Goal: Task Accomplishment & Management: Use online tool/utility

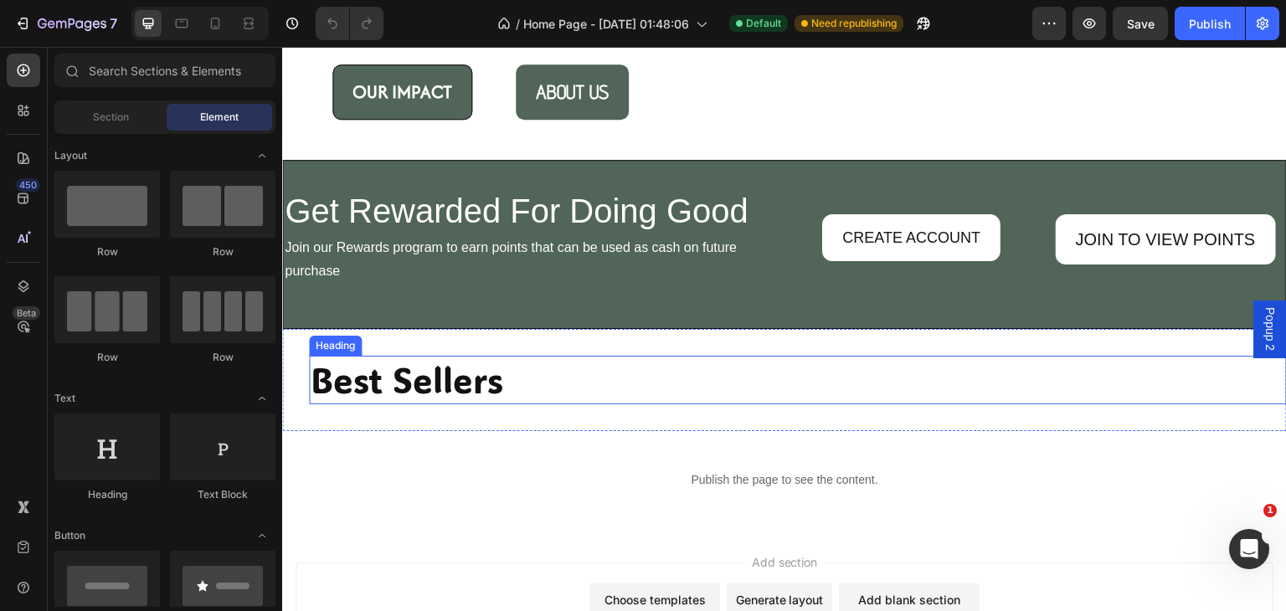
scroll to position [1721, 0]
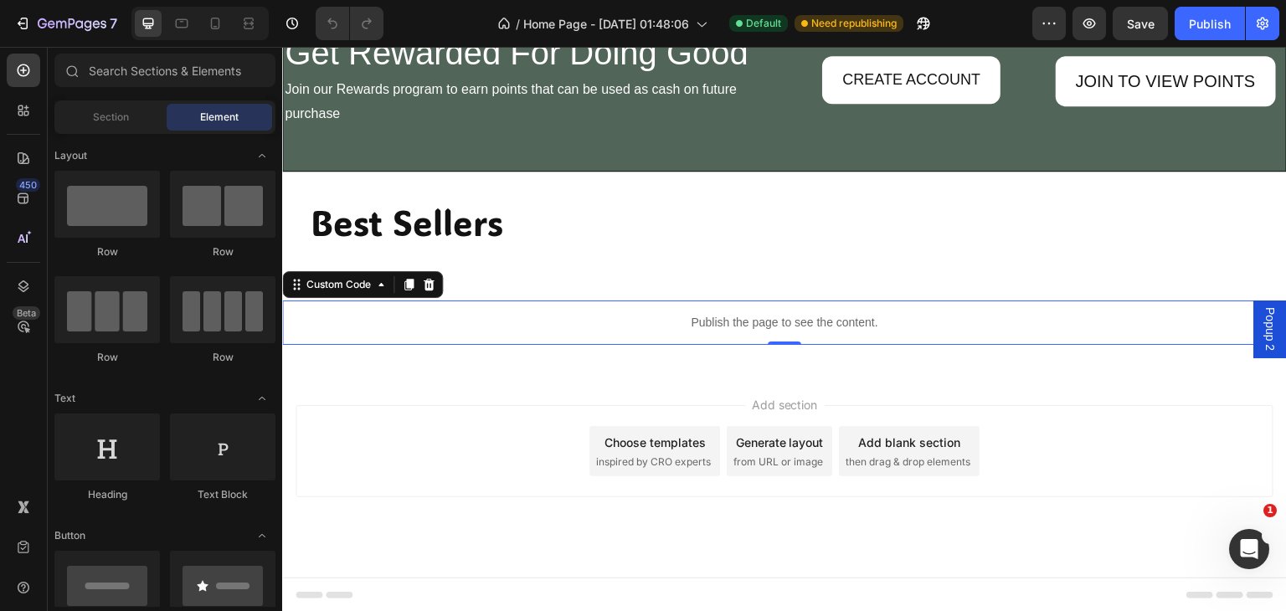
click at [630, 317] on p "Publish the page to see the content." at bounding box center [784, 323] width 1005 height 18
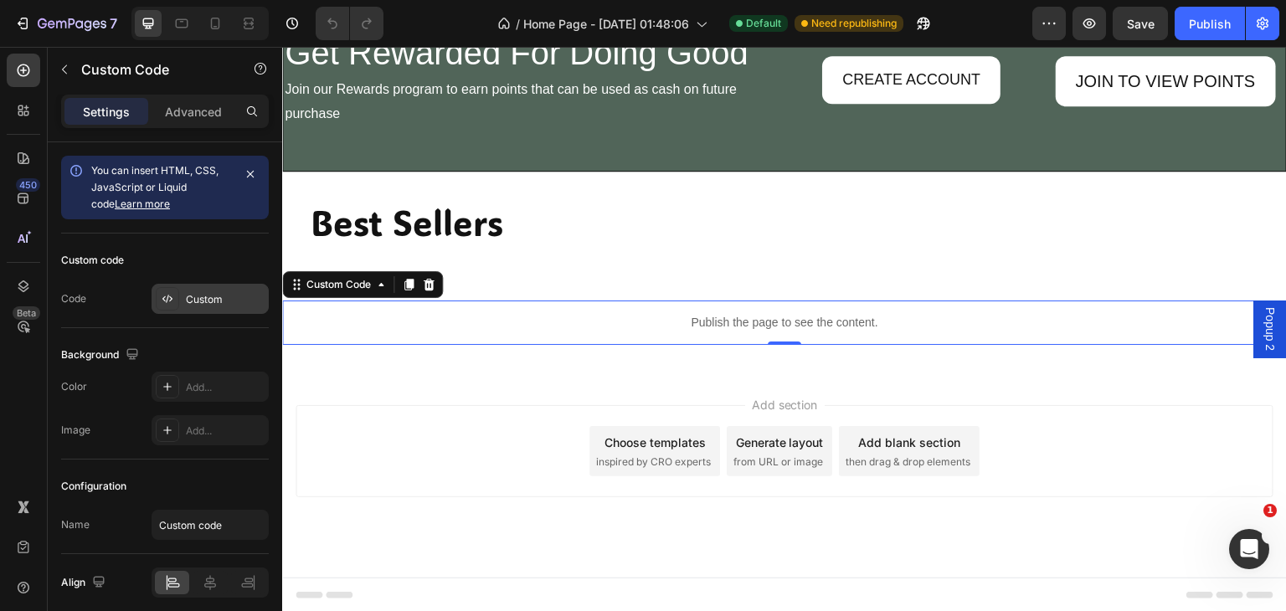
click at [221, 296] on div "Custom" at bounding box center [225, 299] width 79 height 15
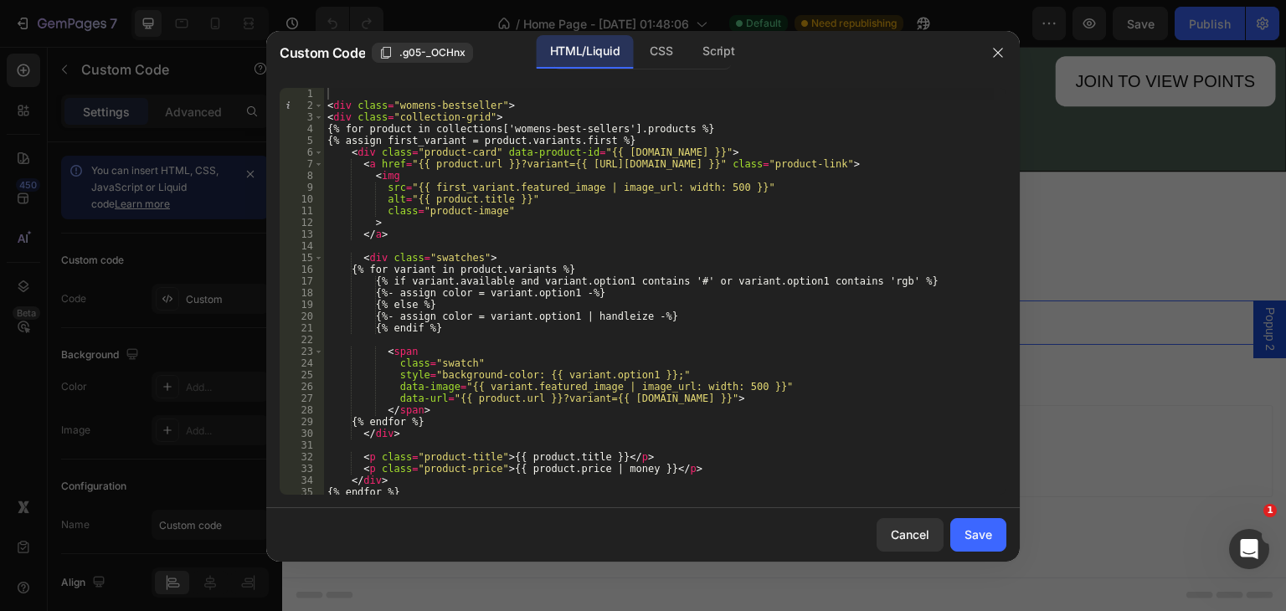
scroll to position [117, 0]
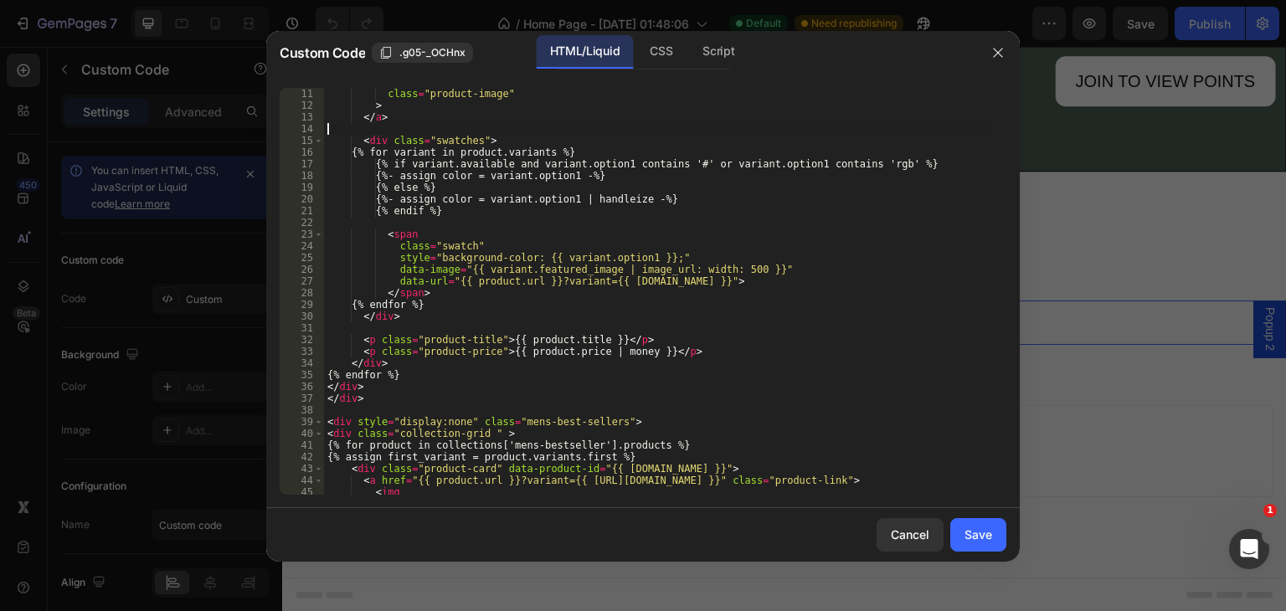
click at [370, 126] on div "alt = "{{ product.title }}" class = "product-image" > </ a > < div class = "swa…" at bounding box center [659, 291] width 670 height 430
click at [500, 176] on div "alt = "{{ product.title }}" class = "product-image" > </ a > {% assign color_li…" at bounding box center [659, 291] width 670 height 430
click at [693, 204] on div "alt = "{{ product.title }}" class = "product-image" > </ a > {% assign color_li…" at bounding box center [659, 291] width 670 height 430
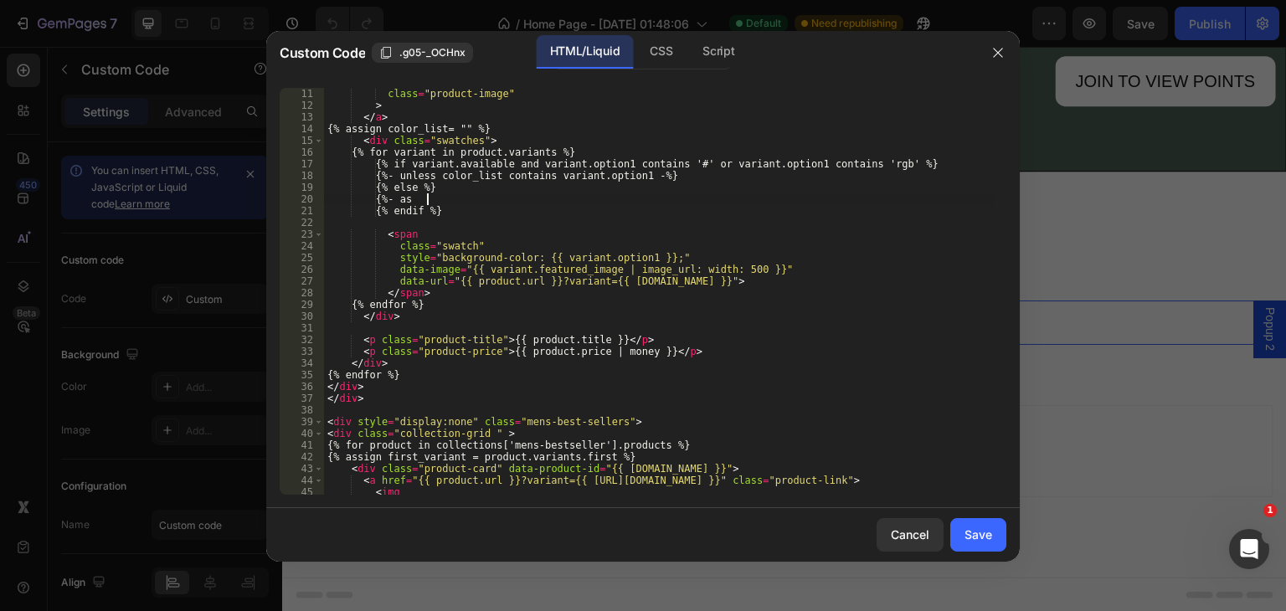
type textarea "{"
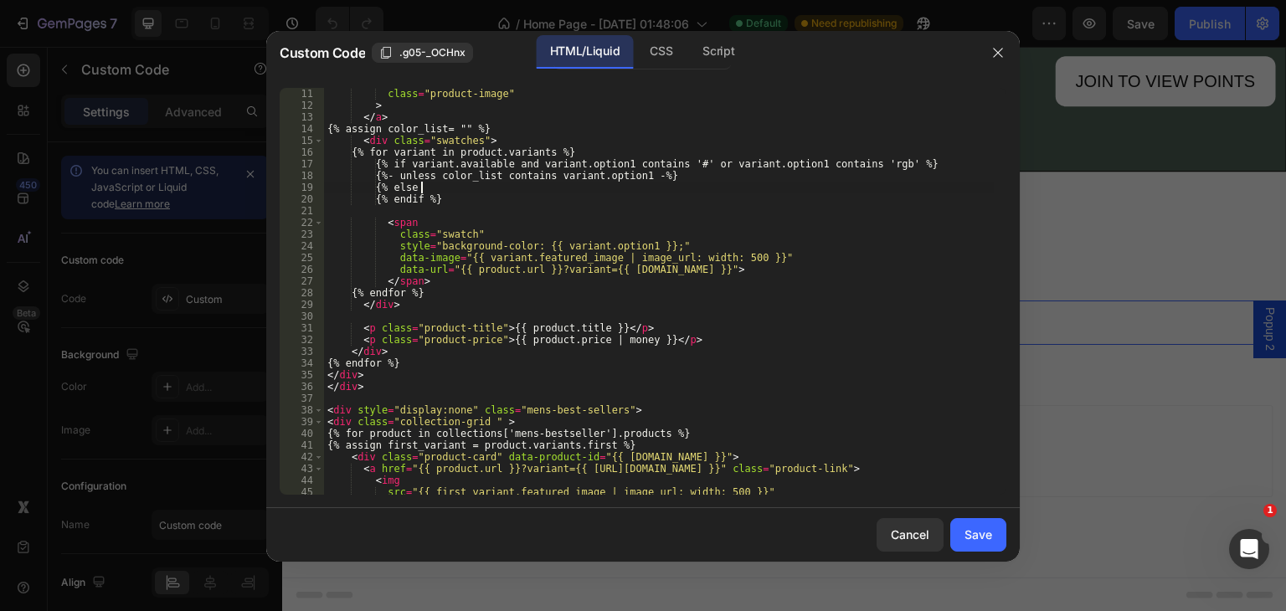
type textarea "{"
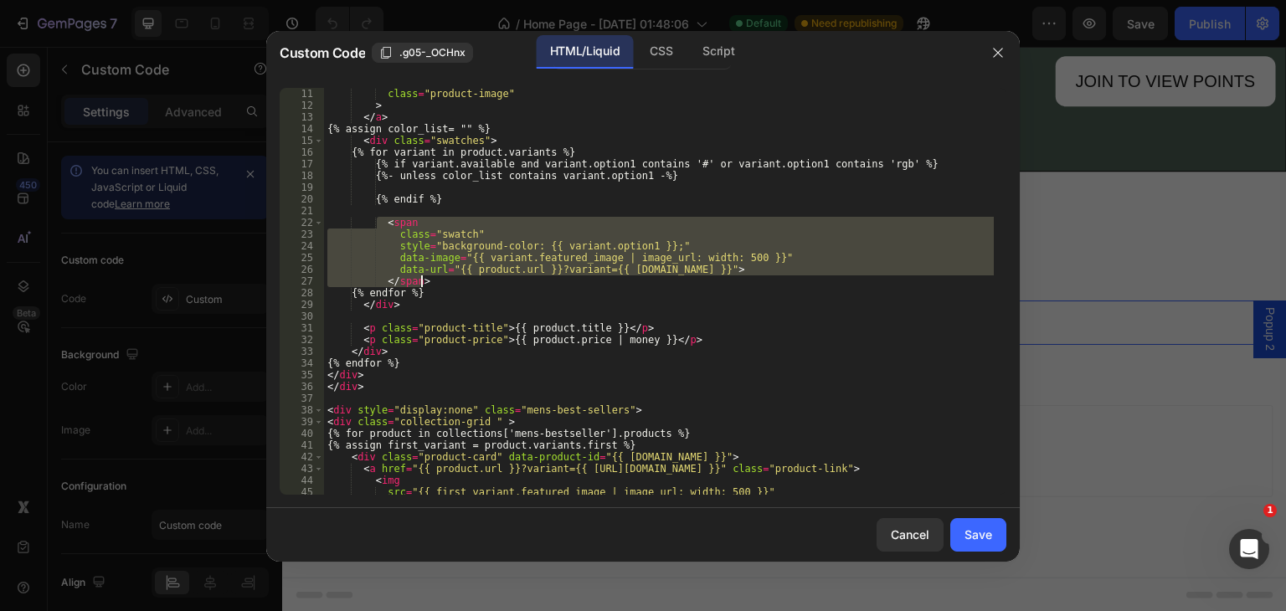
drag, startPoint x: 379, startPoint y: 217, endPoint x: 438, endPoint y: 279, distance: 85.3
click at [438, 279] on div "alt = "{{ product.title }}" class = "product-image" > </ a > {% assign color_li…" at bounding box center [659, 291] width 670 height 430
type textarea "data-url="{{ product.url }}?variant={{ [DOMAIN_NAME] }}"> </span>"
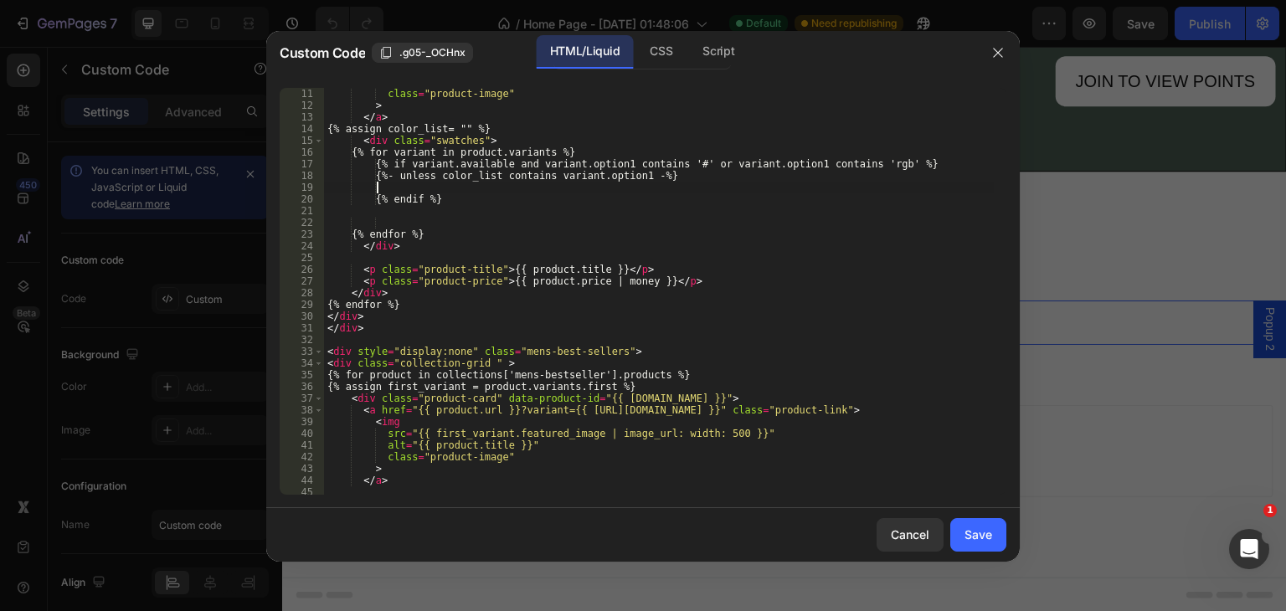
click at [413, 182] on div "alt = "{{ product.title }}" class = "product-image" > </ a > {% assign color_li…" at bounding box center [659, 291] width 670 height 430
paste textarea "</span>"
type textarea "</span>"
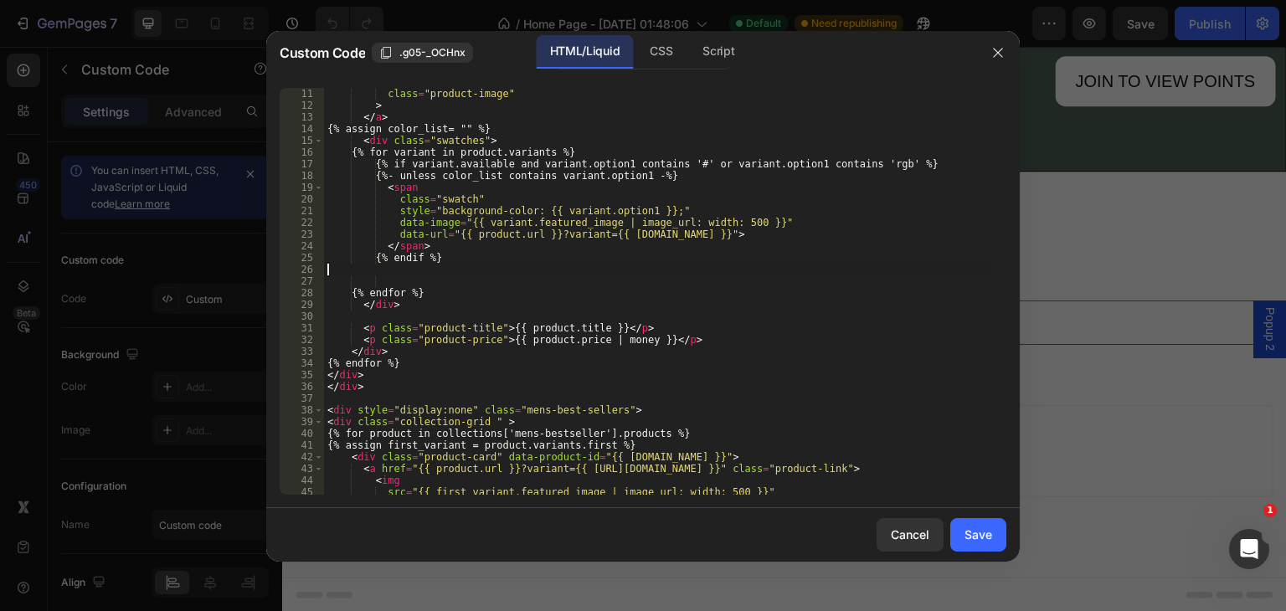
click at [395, 274] on div "alt = "{{ product.title }}" class = "product-image" > </ a > {% assign color_li…" at bounding box center [659, 291] width 670 height 430
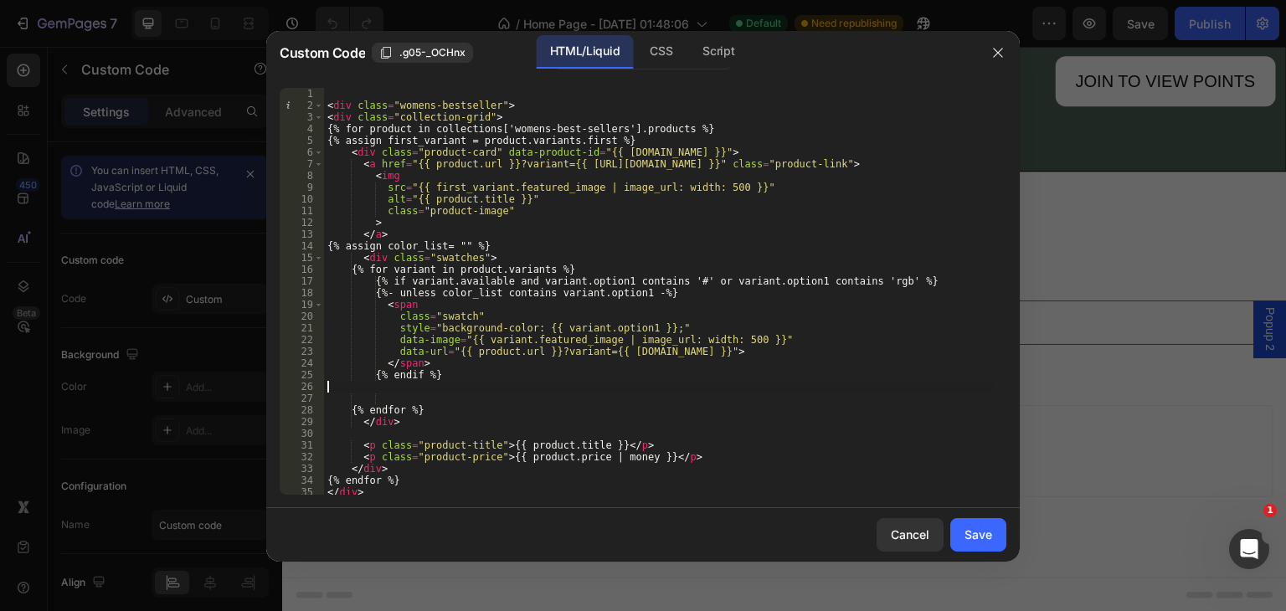
click at [381, 389] on div "< div class = "womens-bestseller" > < div class = "collection-grid" > {% for pr…" at bounding box center [659, 303] width 670 height 430
click at [426, 358] on div "< div class = "womens-bestseller" > < div class = "collection-grid" > {% for pr…" at bounding box center [659, 303] width 670 height 430
type textarea "</span>"
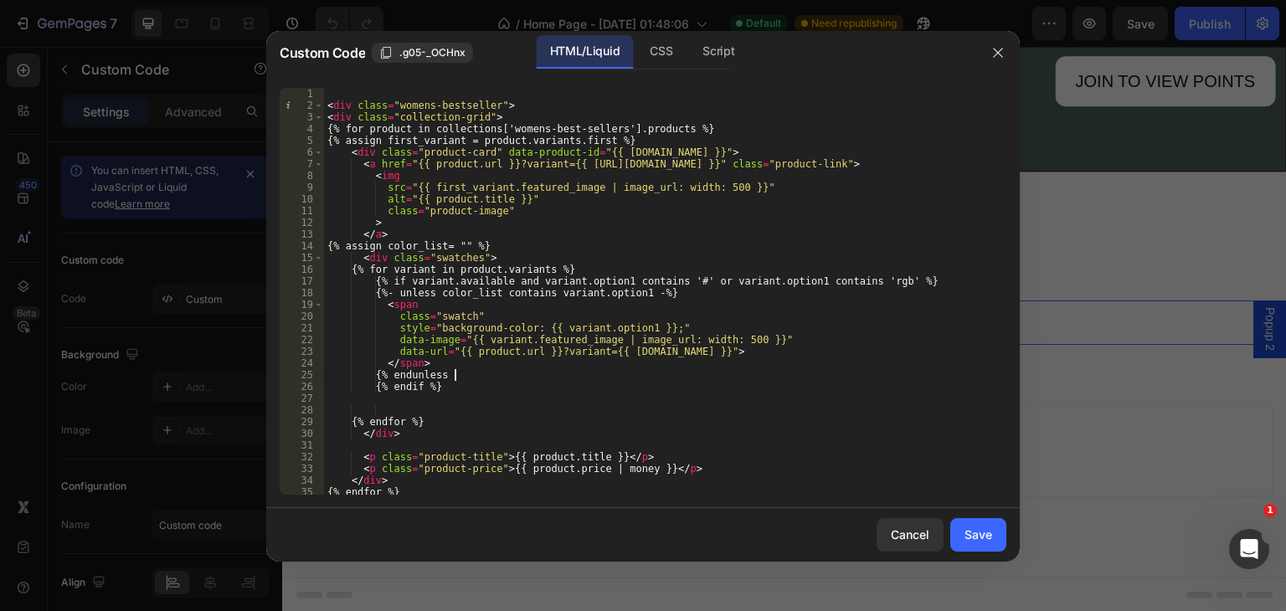
scroll to position [0, 10]
click at [425, 359] on div "< div class = "womens-bestseller" > < div class = "collection-grid" > {% for pr…" at bounding box center [659, 303] width 670 height 430
type textarea "</span>"
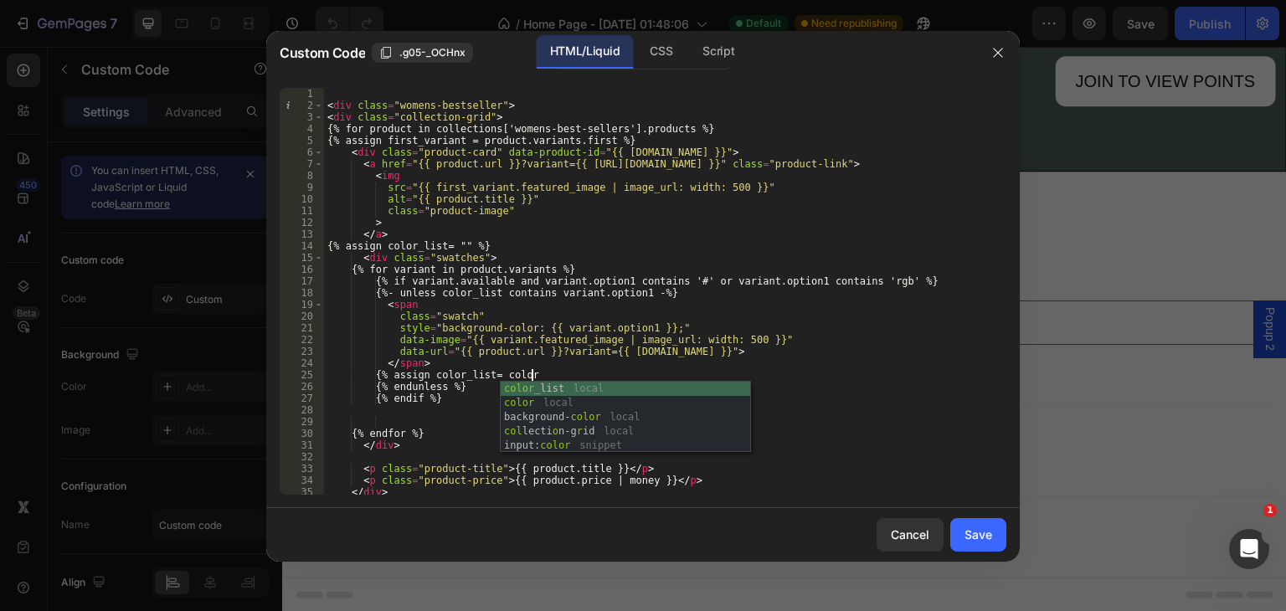
scroll to position [0, 16]
click at [576, 383] on div "color _list local color local background- color local col lecti o n-g r id loca…" at bounding box center [626, 432] width 250 height 100
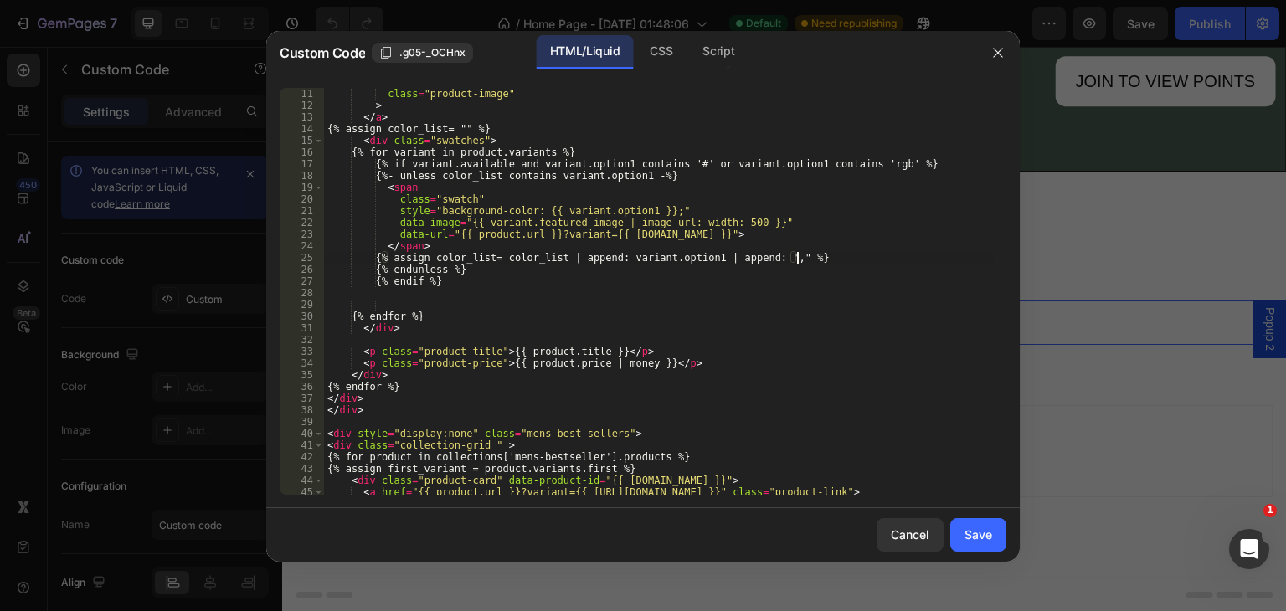
scroll to position [117, 0]
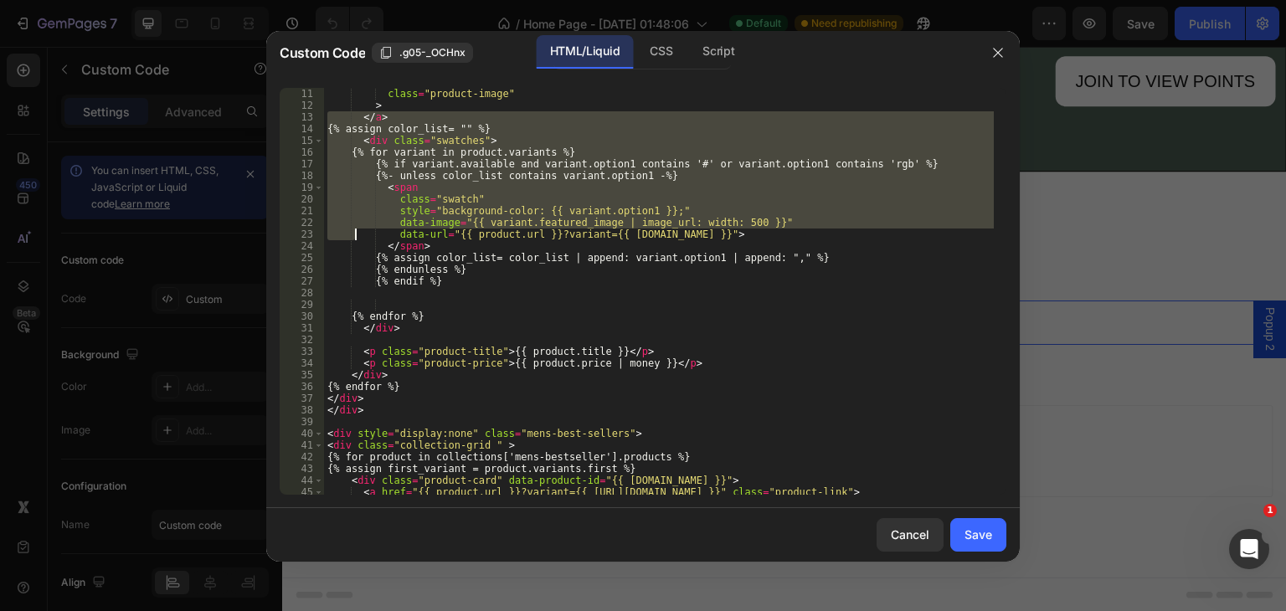
drag, startPoint x: 328, startPoint y: 121, endPoint x: 356, endPoint y: 235, distance: 118.0
click at [356, 235] on div "alt = "{{ product.title }}" class = "product-image" > </ a > {% assign color_li…" at bounding box center [659, 291] width 670 height 430
click at [335, 275] on div "alt = "{{ product.title }}" class = "product-image" > </ a > {% assign color_li…" at bounding box center [659, 291] width 670 height 430
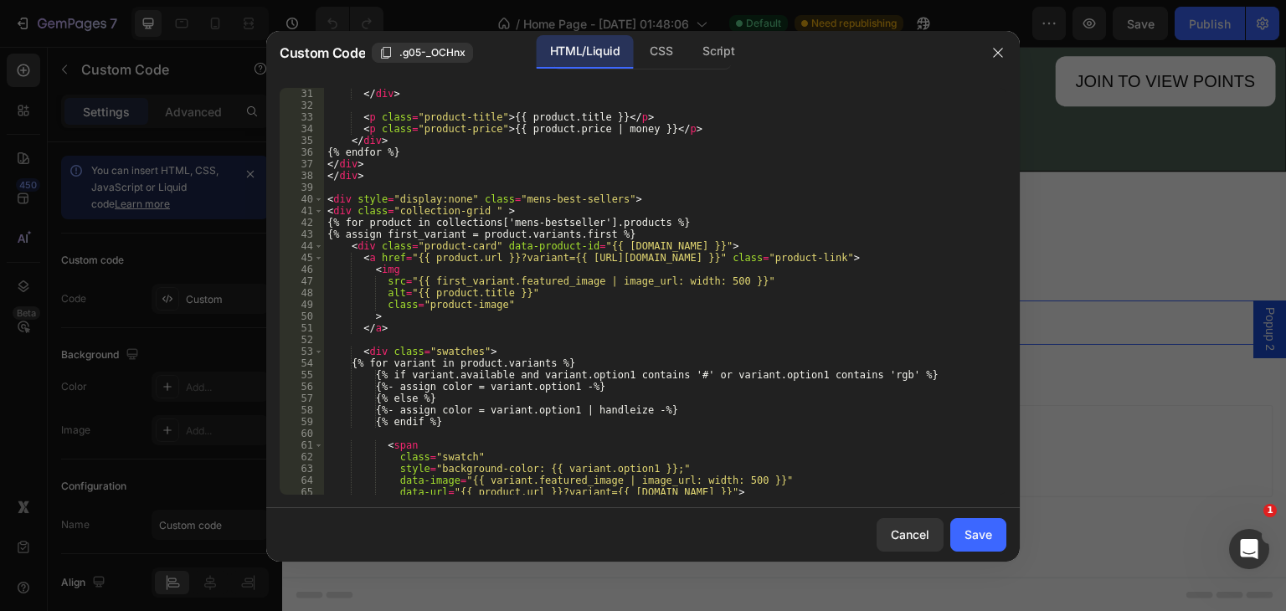
scroll to position [469, 0]
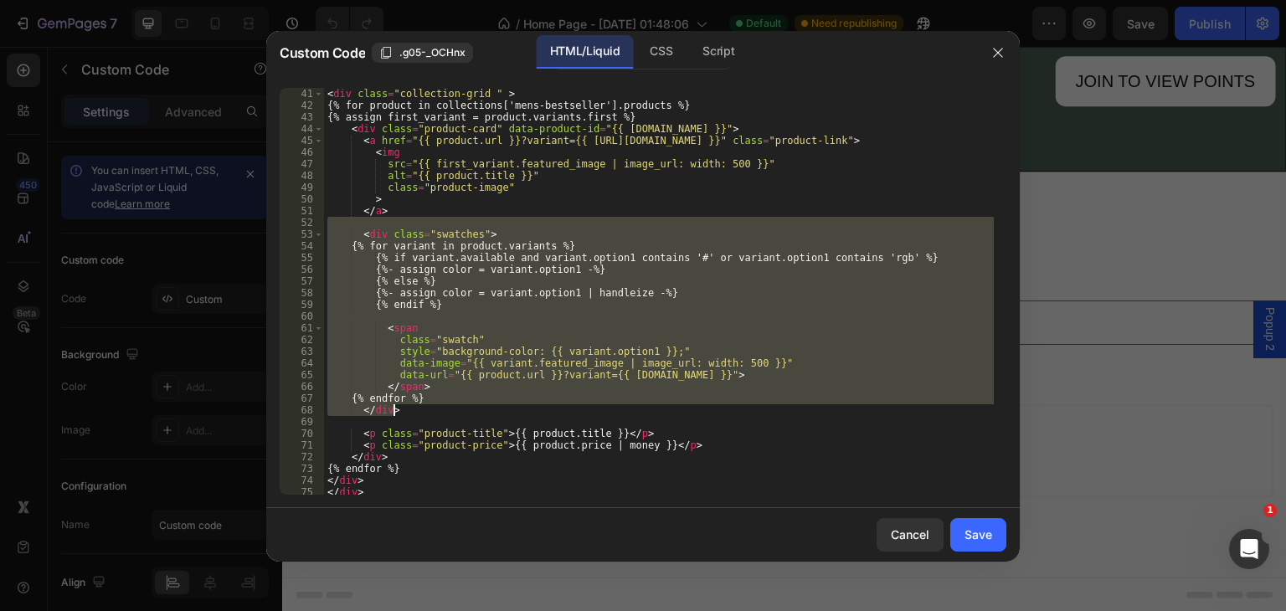
drag, startPoint x: 353, startPoint y: 227, endPoint x: 410, endPoint y: 404, distance: 186.7
click at [410, 404] on div "< div style = "display:none" class = "mens-best-sellers" > < div class = "colle…" at bounding box center [659, 291] width 670 height 430
type textarea "{% endfor %} </div>"
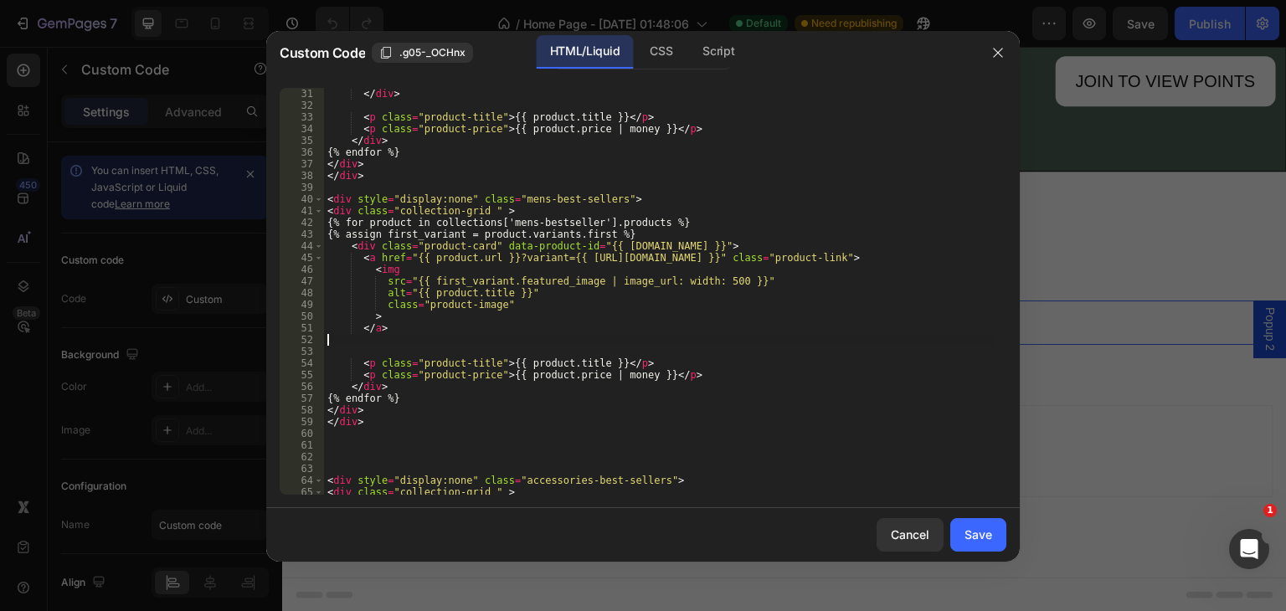
scroll to position [117, 0]
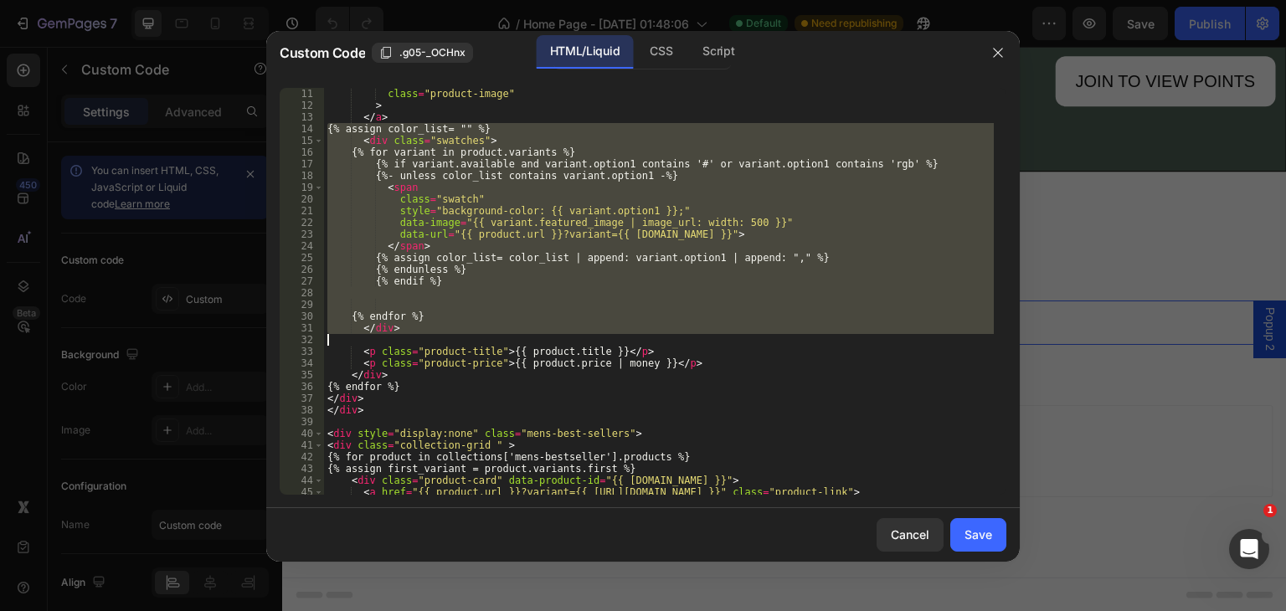
drag, startPoint x: 327, startPoint y: 123, endPoint x: 394, endPoint y: 339, distance: 226.0
click at [394, 339] on div "alt = "{{ product.title }}" class = "product-image" > </ a > {% assign color_li…" at bounding box center [659, 291] width 670 height 430
type textarea "</div>"
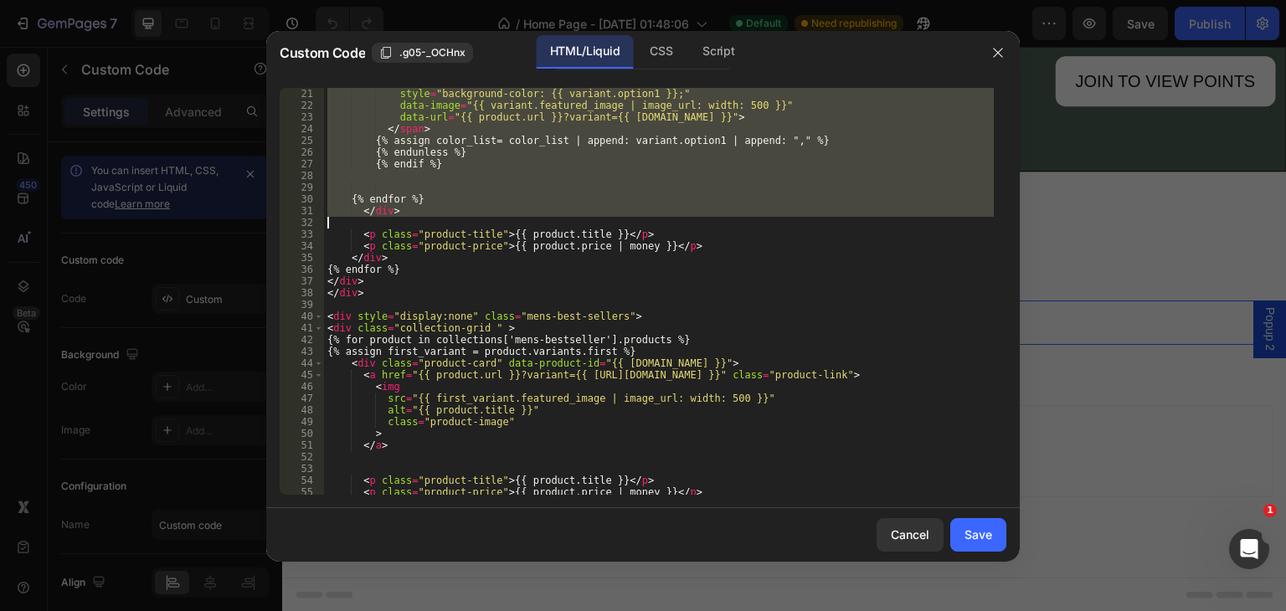
scroll to position [352, 0]
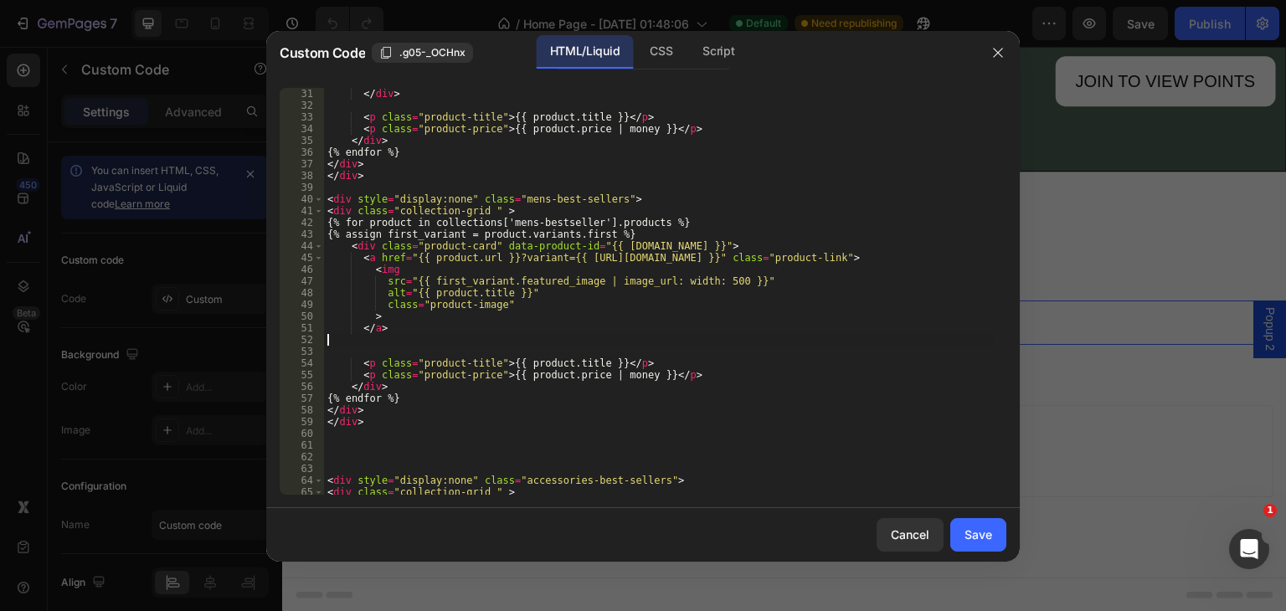
click at [385, 343] on div "{% endfor %} </ div > < p class = "product-title" > {{ product.title }} </ p > …" at bounding box center [659, 291] width 670 height 430
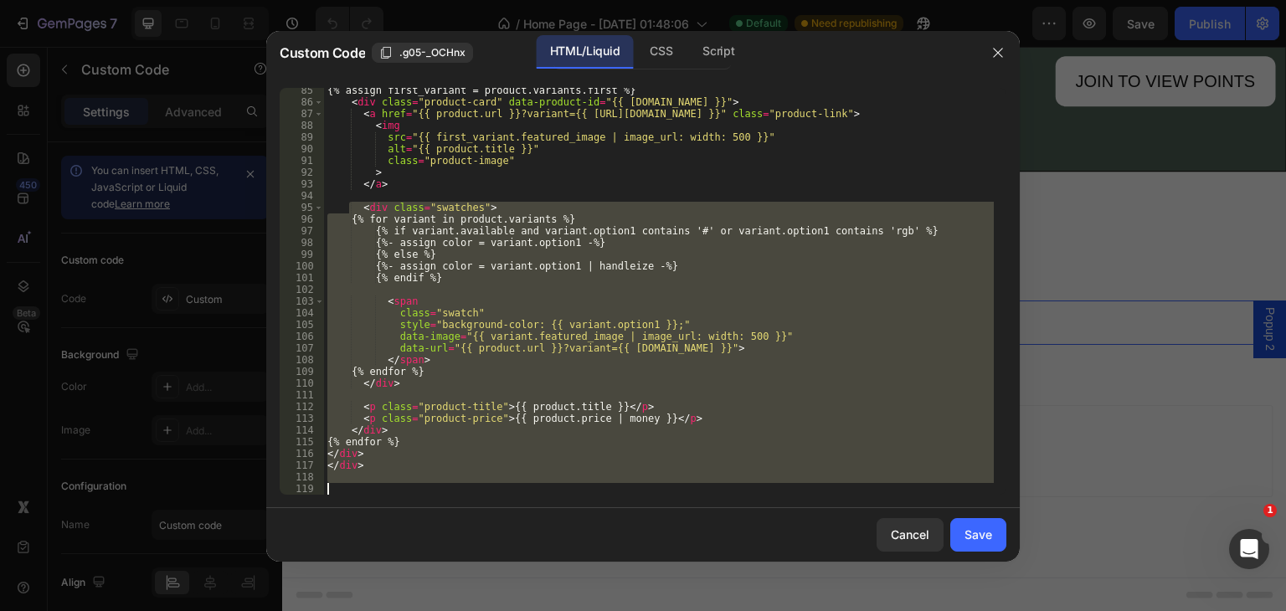
scroll to position [988, 0]
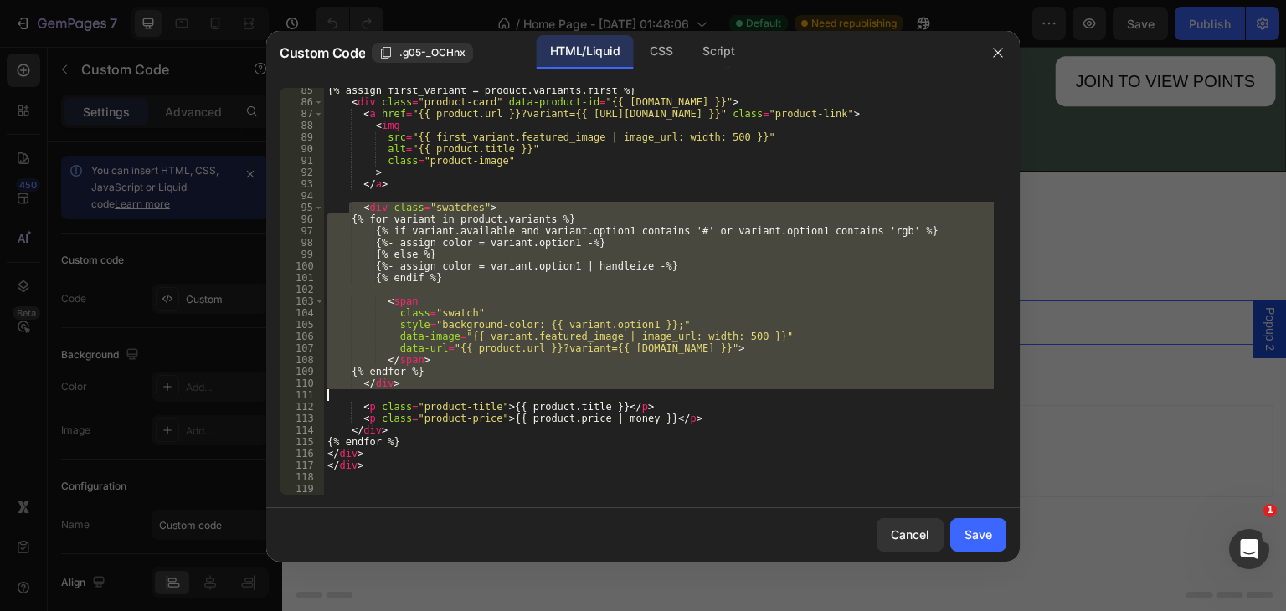
drag, startPoint x: 370, startPoint y: 332, endPoint x: 422, endPoint y: 389, distance: 77.1
click at [422, 389] on div "{% assign first_variant = product.variants.first %} < div class = "product-card…" at bounding box center [659, 300] width 670 height 430
type textarea "</div>"
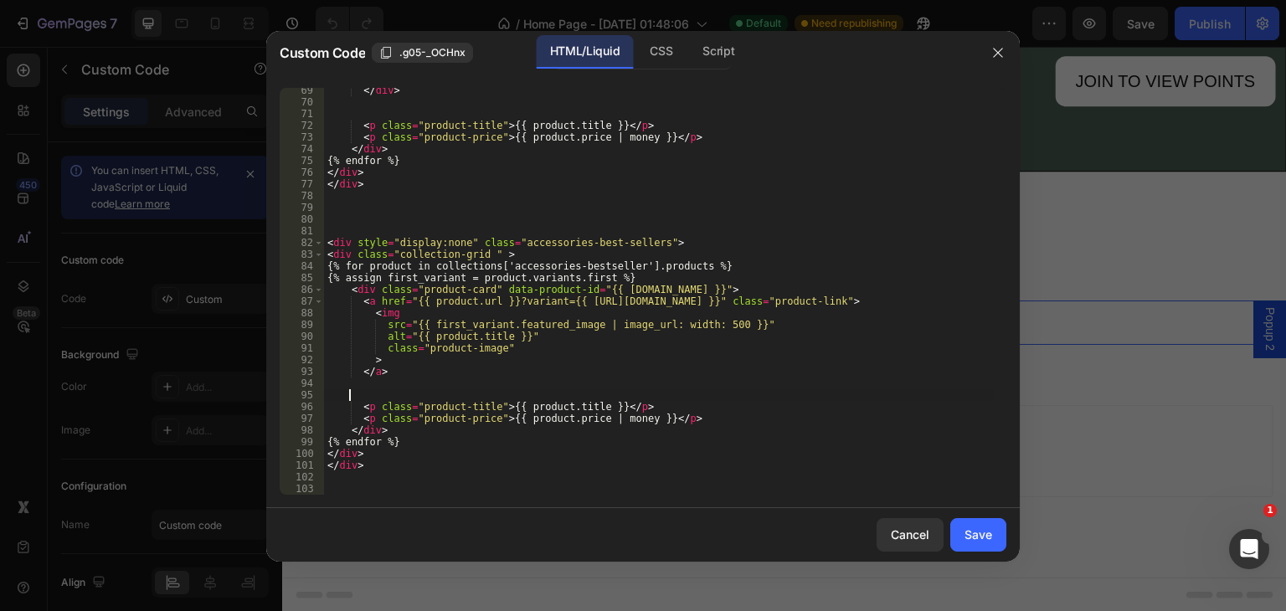
scroll to position [801, 0]
paste textarea
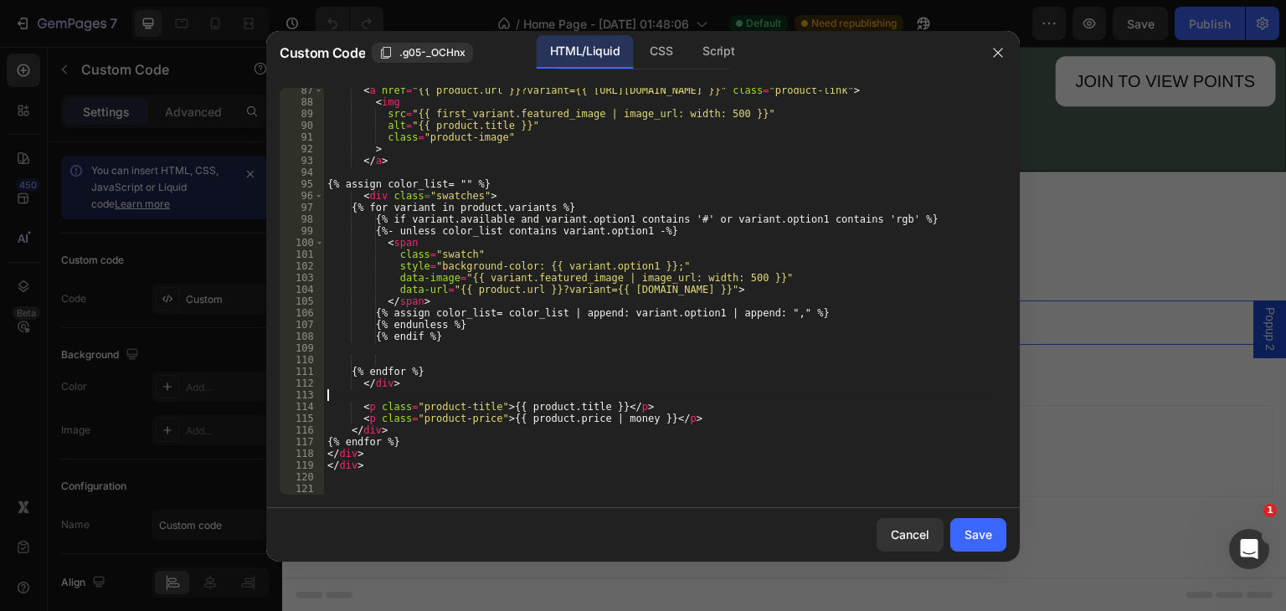
scroll to position [1012, 0]
click at [963, 533] on button "Save" at bounding box center [979, 534] width 56 height 33
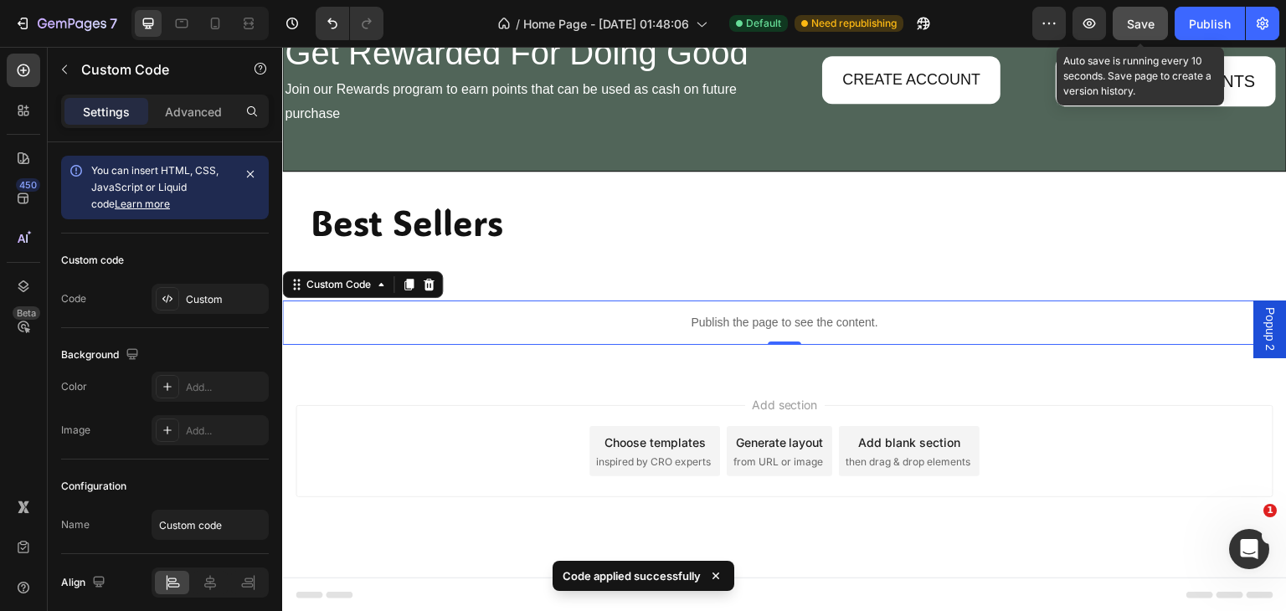
click at [1138, 19] on span "Save" at bounding box center [1141, 24] width 28 height 14
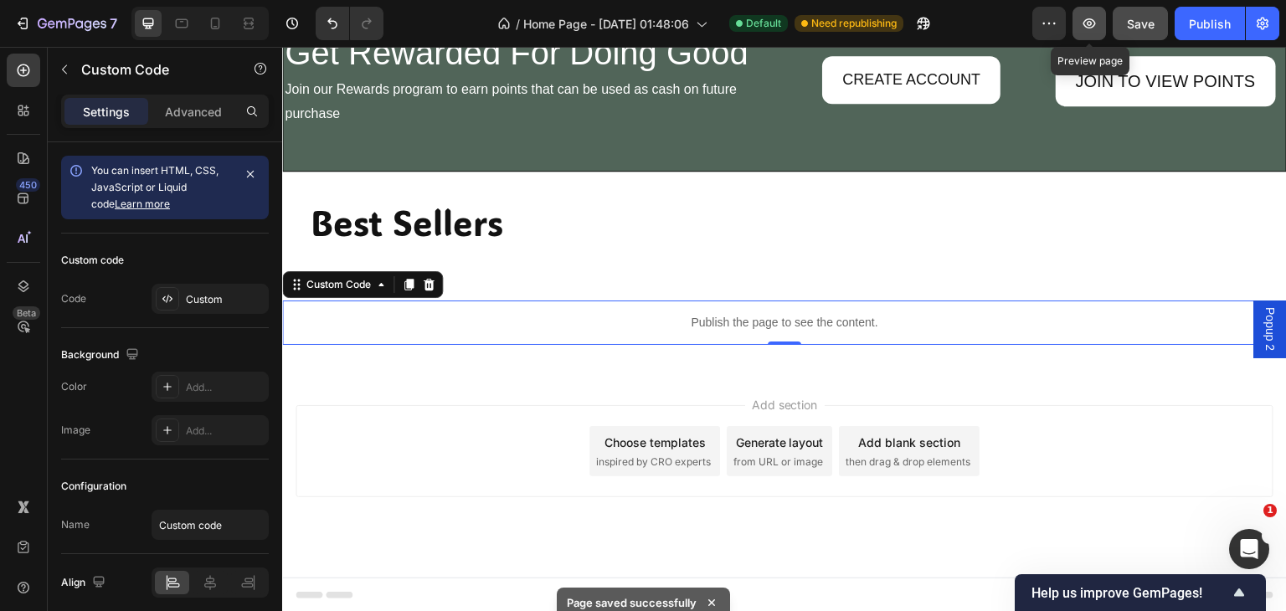
click at [1090, 15] on icon "button" at bounding box center [1089, 23] width 17 height 17
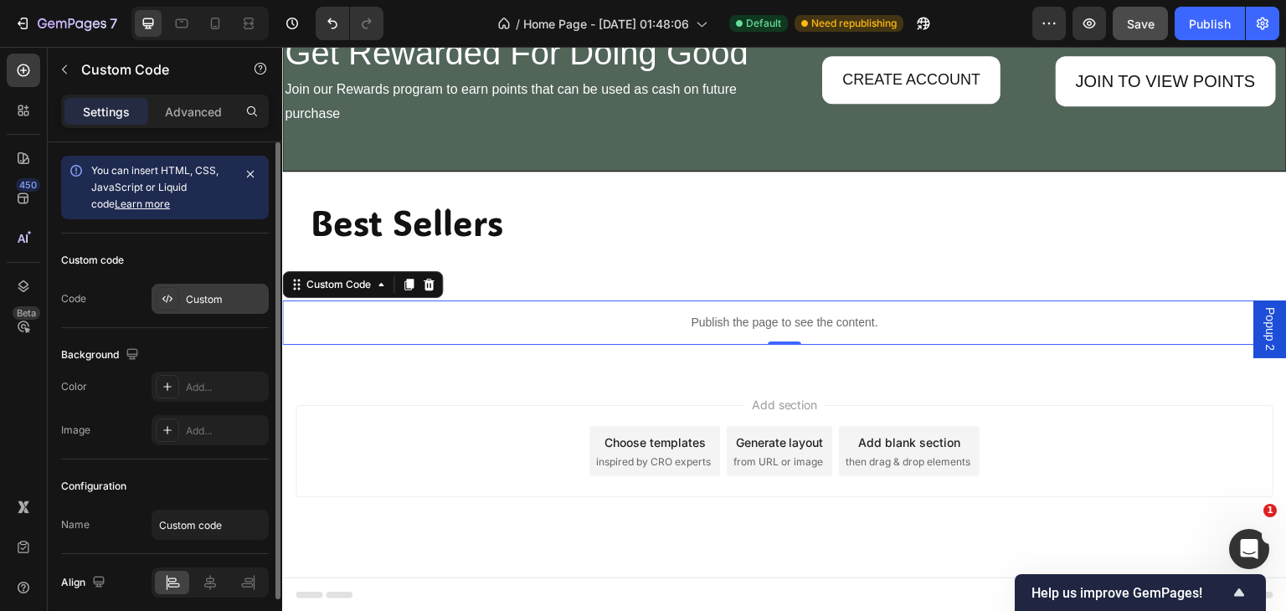
click at [189, 296] on div "Custom" at bounding box center [225, 299] width 79 height 15
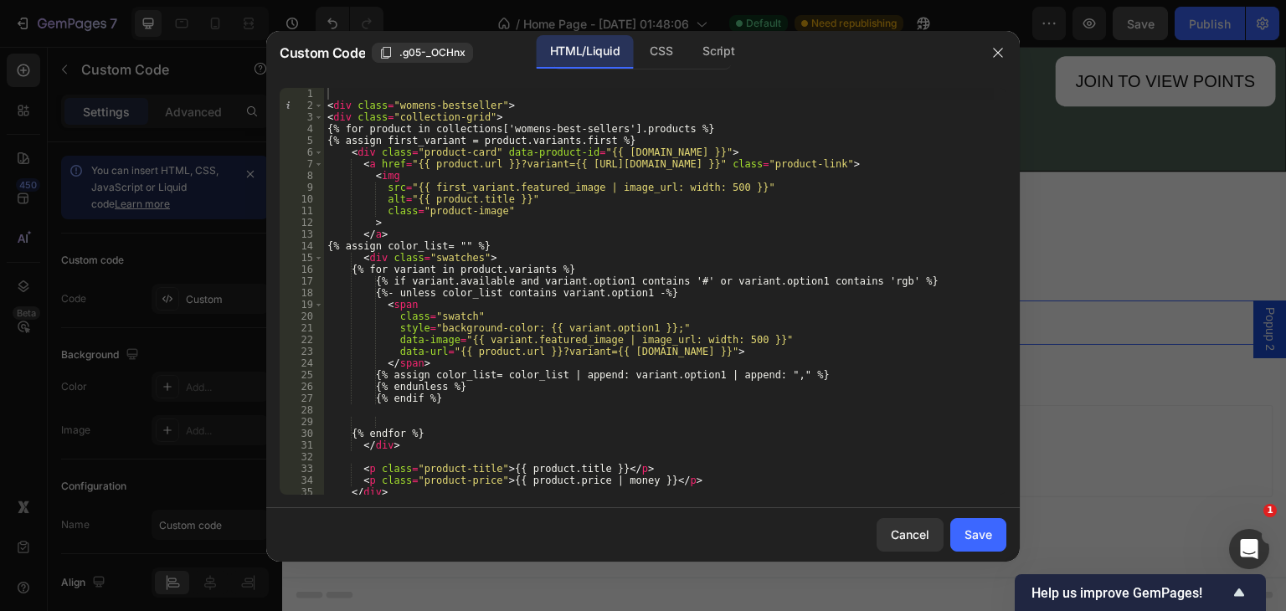
scroll to position [0, 0]
click at [663, 39] on div "CSS" at bounding box center [660, 51] width 49 height 33
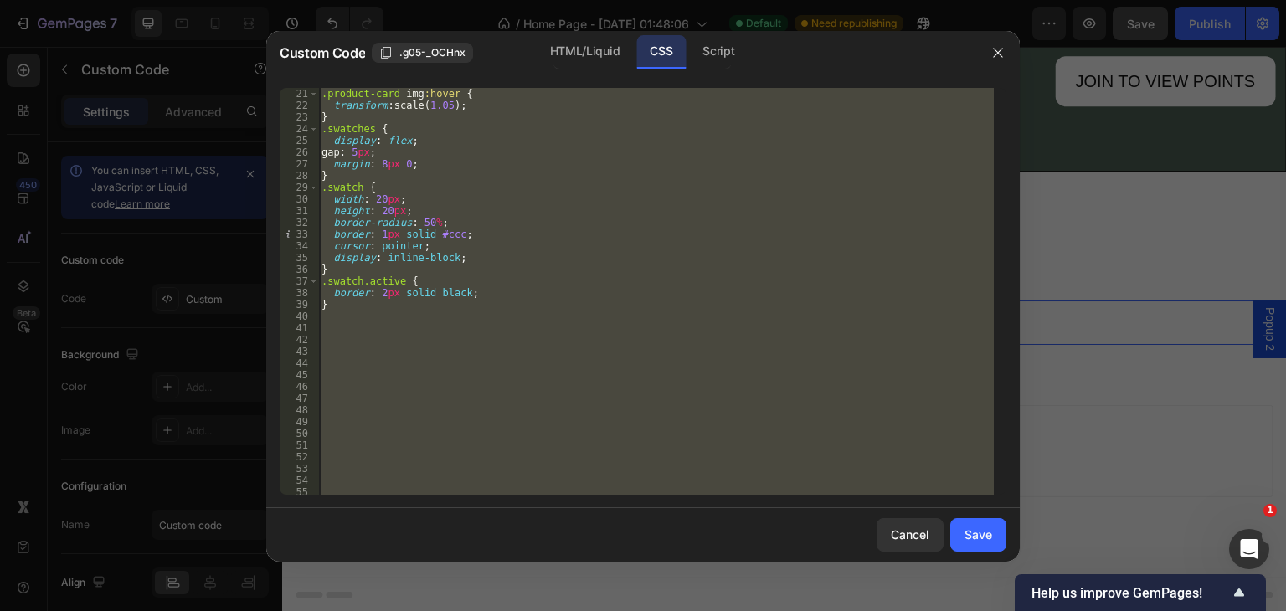
scroll to position [261, 0]
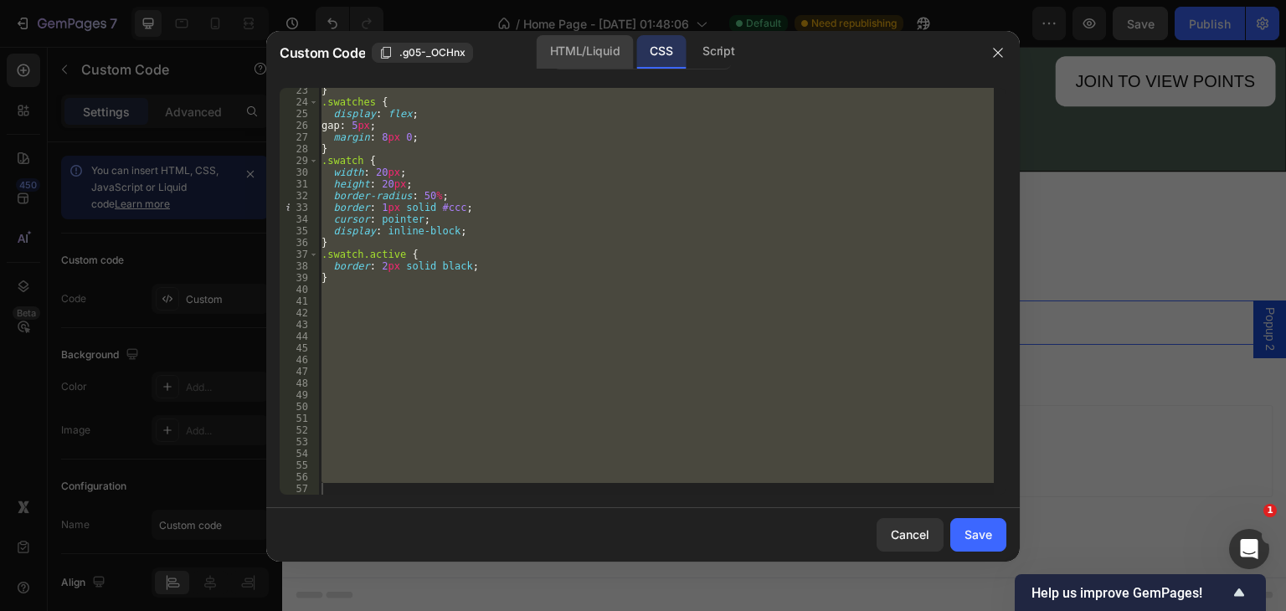
click at [589, 46] on div "HTML/Liquid" at bounding box center [585, 51] width 96 height 33
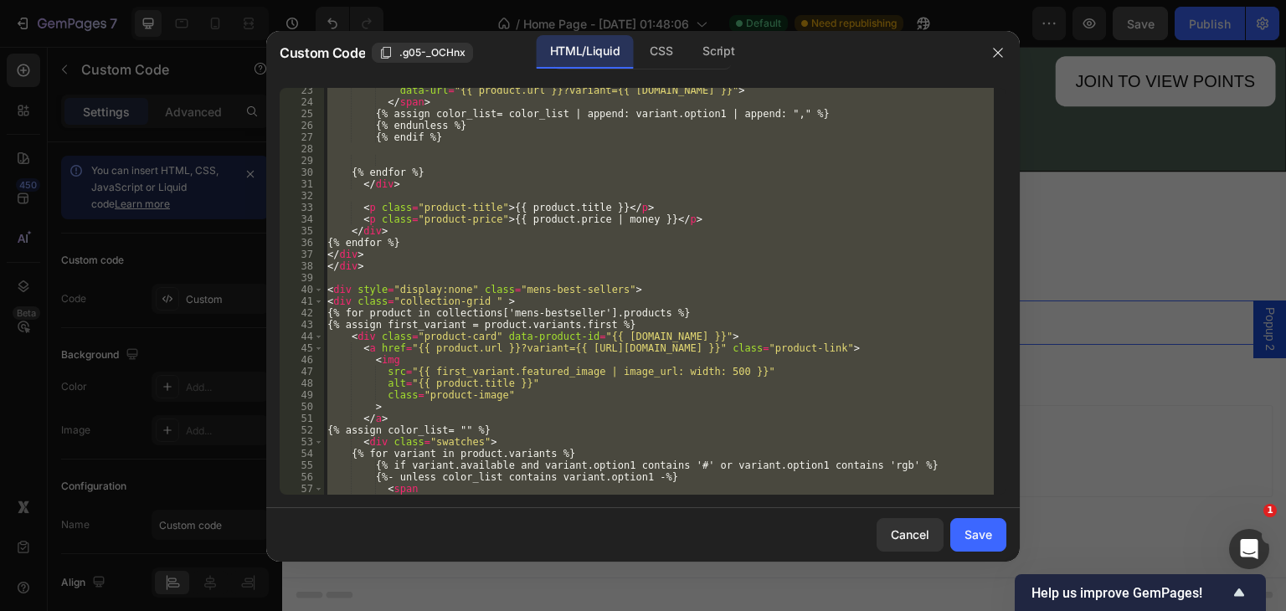
click at [530, 232] on div "data-url = "{{ product.url }}?variant={{ [DOMAIN_NAME] }}" > </ span > {% assig…" at bounding box center [659, 291] width 670 height 407
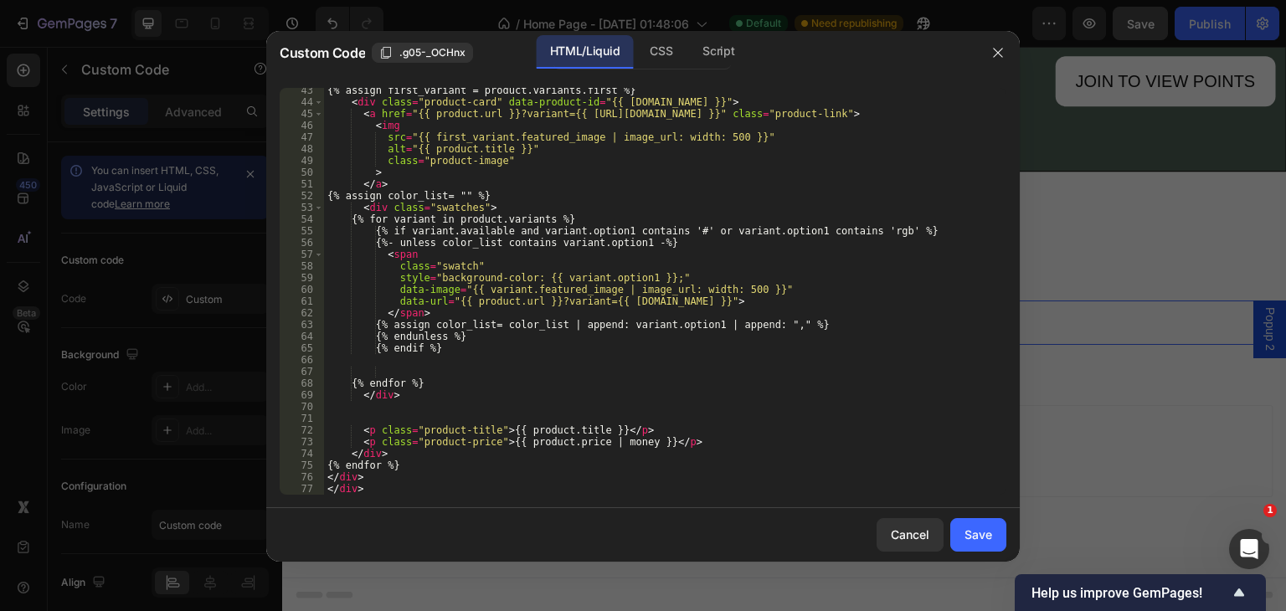
scroll to position [496, 0]
click at [908, 232] on div "{% assign first_variant = product.variants.first %} < div class = "product-card…" at bounding box center [659, 300] width 670 height 430
type textarea "{"
click at [455, 351] on div "{% assign first_variant = product.variants.first %} < div class = "product-card…" at bounding box center [659, 300] width 670 height 430
type textarea "{"
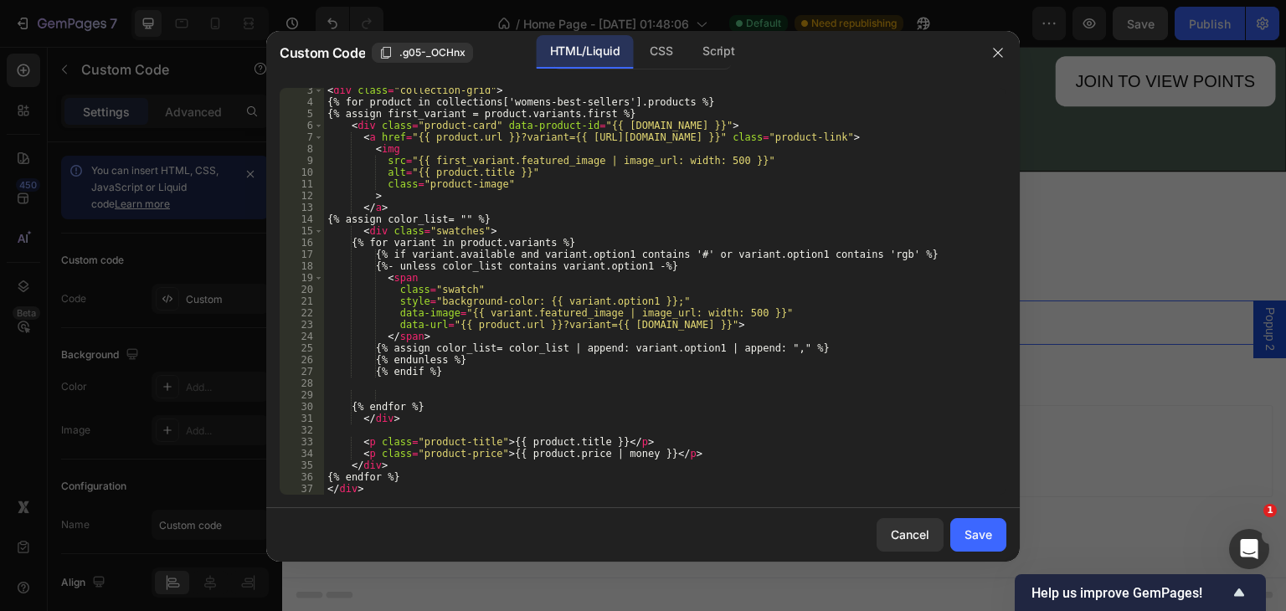
scroll to position [27, 0]
click at [928, 248] on div "< div class = "collection-grid" > {% for product in collections['womens-best-se…" at bounding box center [659, 300] width 670 height 430
click at [907, 249] on div "< div class = "collection-grid" > {% for product in collections['womens-best-se…" at bounding box center [659, 300] width 670 height 430
type textarea "{"
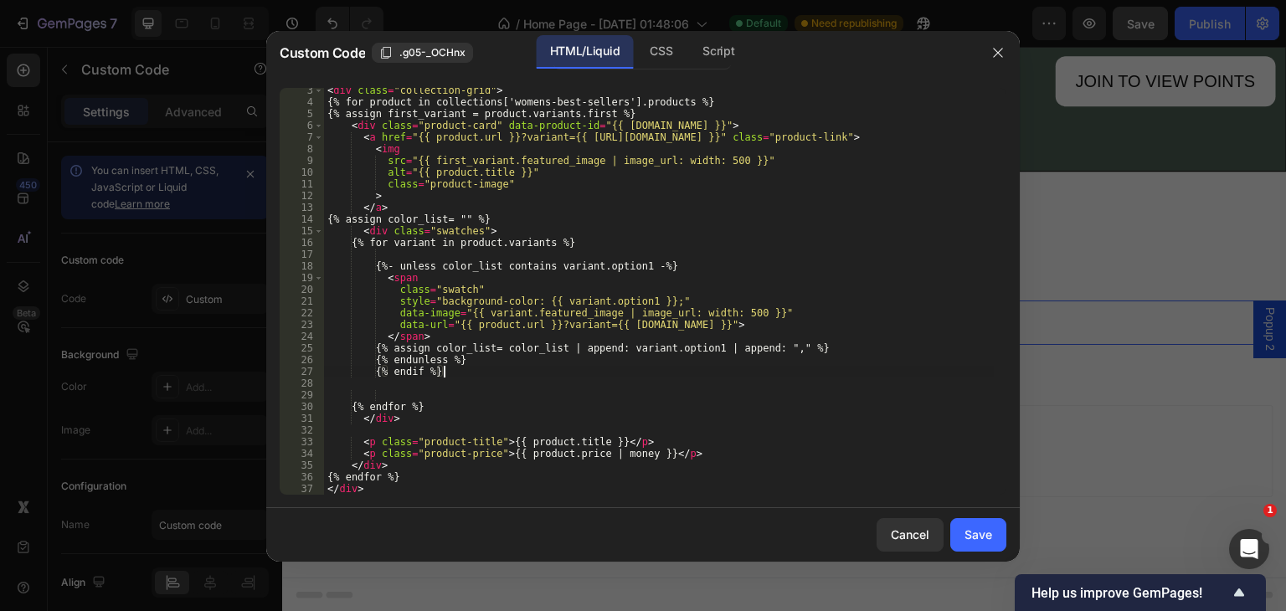
click at [461, 368] on div "< div class = "collection-grid" > {% for product in collections['womens-best-se…" at bounding box center [659, 300] width 670 height 430
type textarea "{"
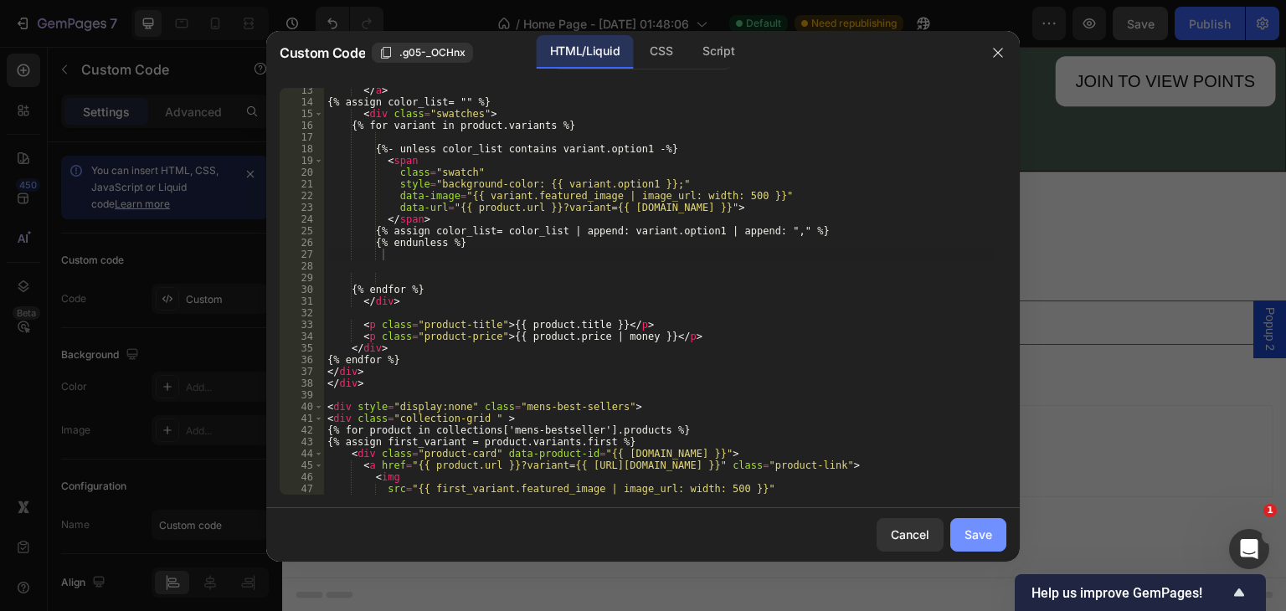
click at [965, 529] on div "Save" at bounding box center [979, 535] width 28 height 18
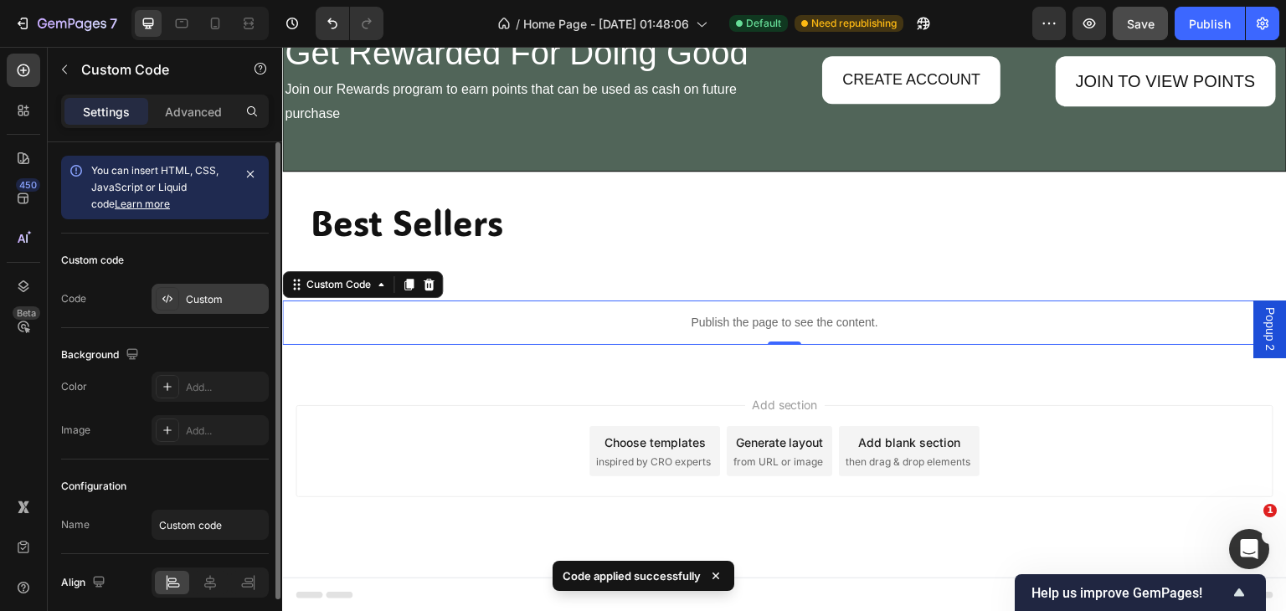
click at [224, 292] on div "Custom" at bounding box center [225, 299] width 79 height 15
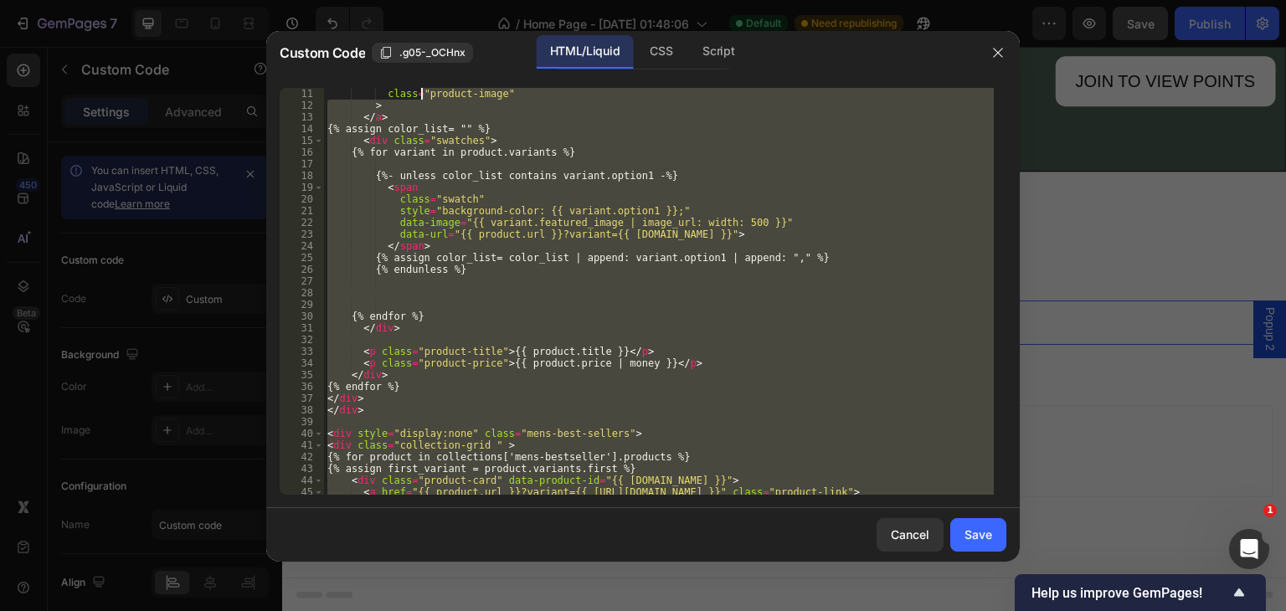
scroll to position [0, 0]
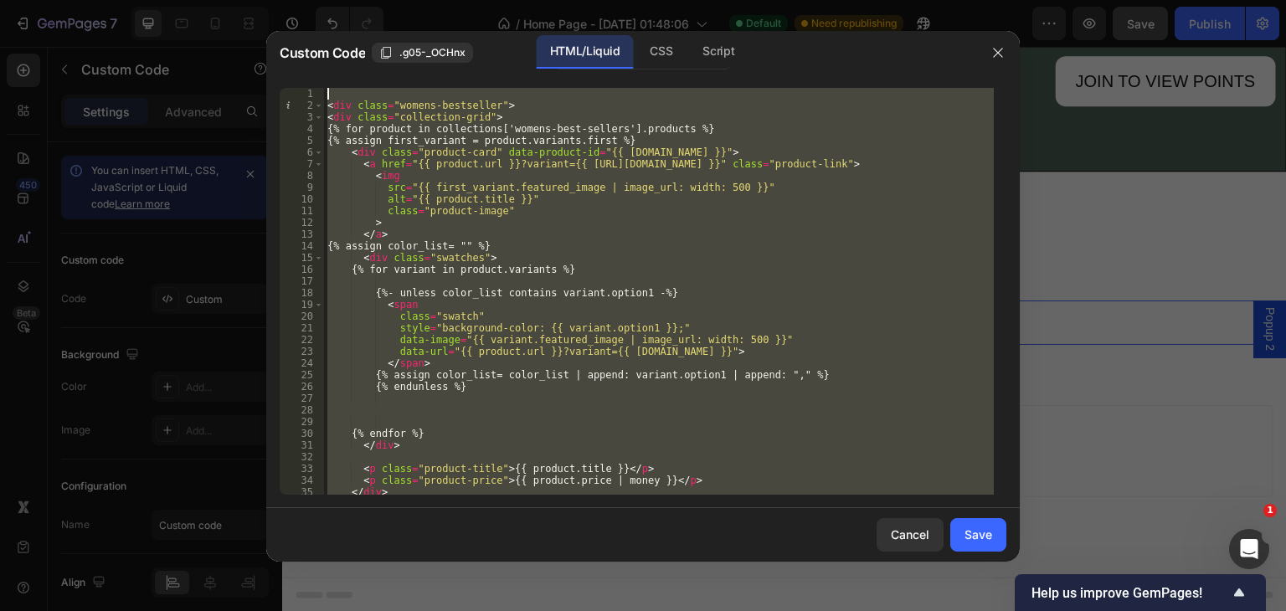
drag, startPoint x: 363, startPoint y: 489, endPoint x: 390, endPoint y: 83, distance: 407.1
click at [390, 83] on div "1 2 3 4 5 6 7 8 9 10 11 12 13 14 15 16 17 18 19 20 21 22 23 24 25 26 27 28 29 3…" at bounding box center [643, 292] width 754 height 434
type textarea "<div class="womens-bestseller">"
